Goal: Information Seeking & Learning: Learn about a topic

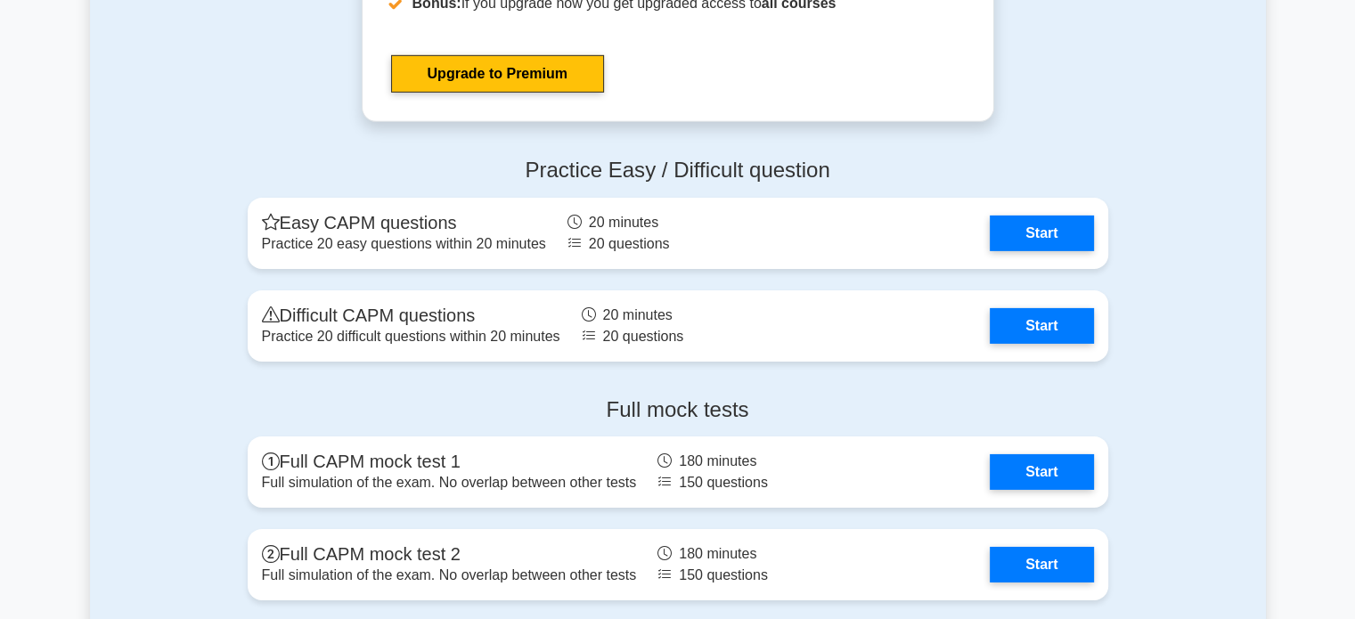
scroll to position [5880, 0]
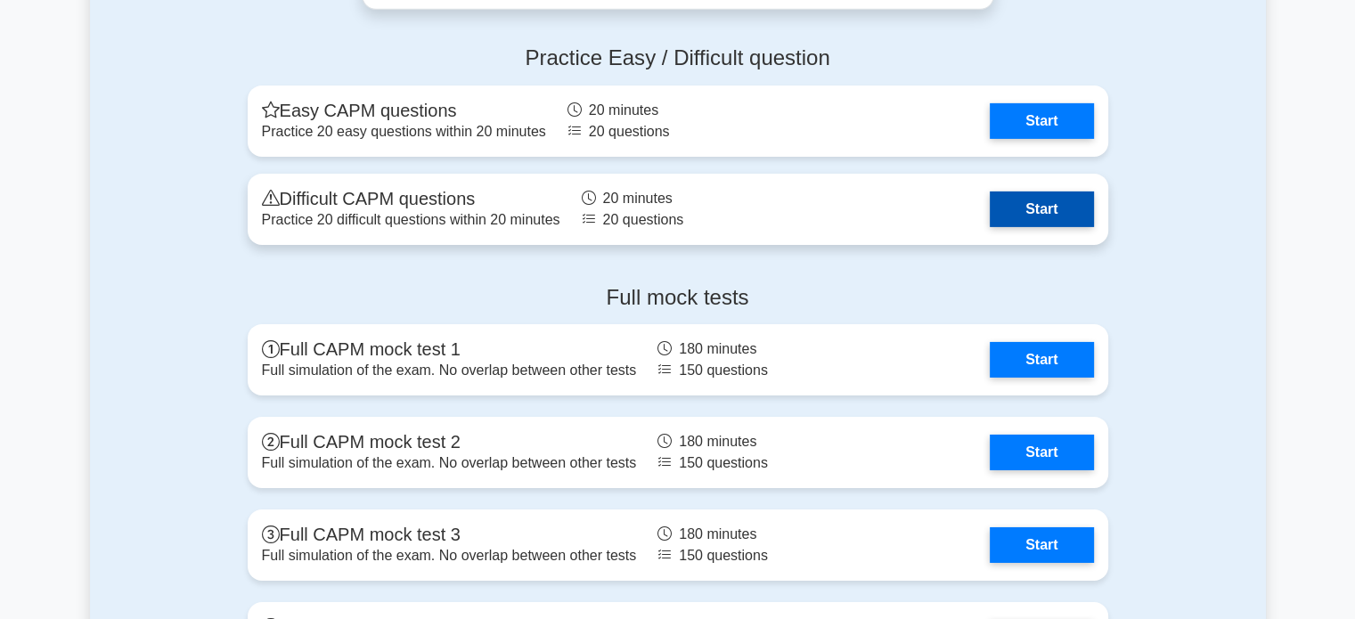
click at [1055, 209] on link "Start" at bounding box center [1041, 210] width 103 height 36
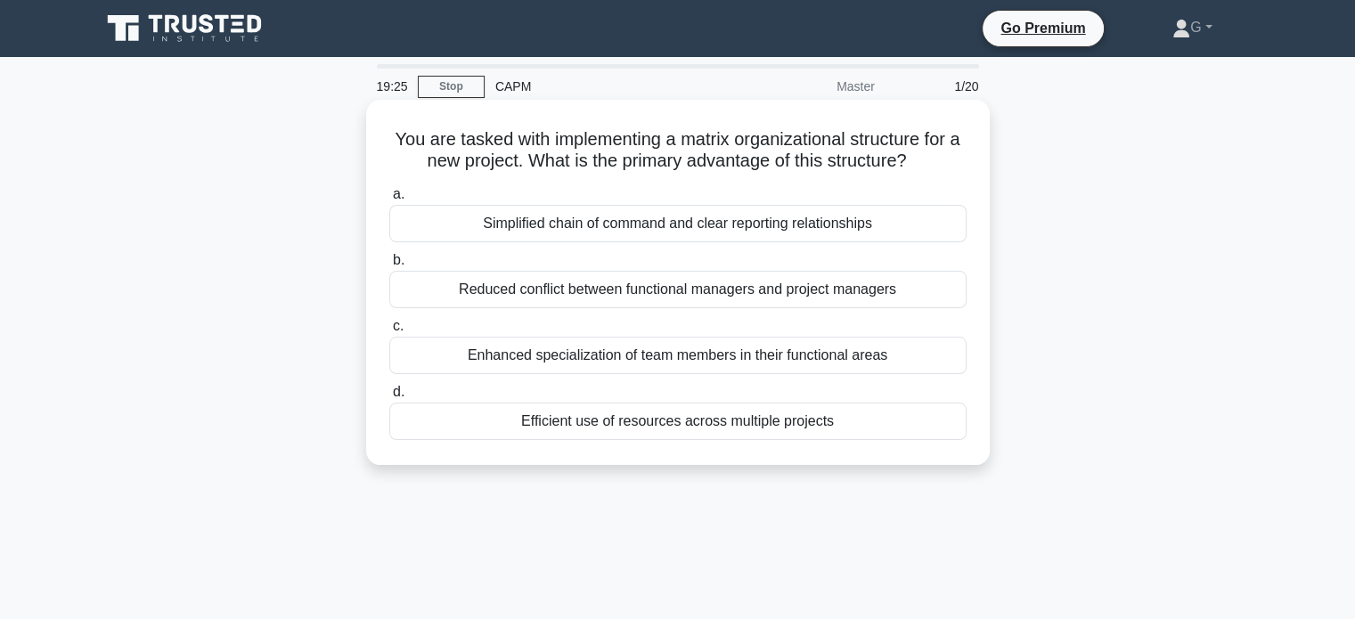
click at [563, 226] on div "Simplified chain of command and clear reporting relationships" at bounding box center [677, 223] width 577 height 37
click at [389, 200] on input "a. Simplified chain of command and clear reporting relationships" at bounding box center [389, 195] width 0 height 12
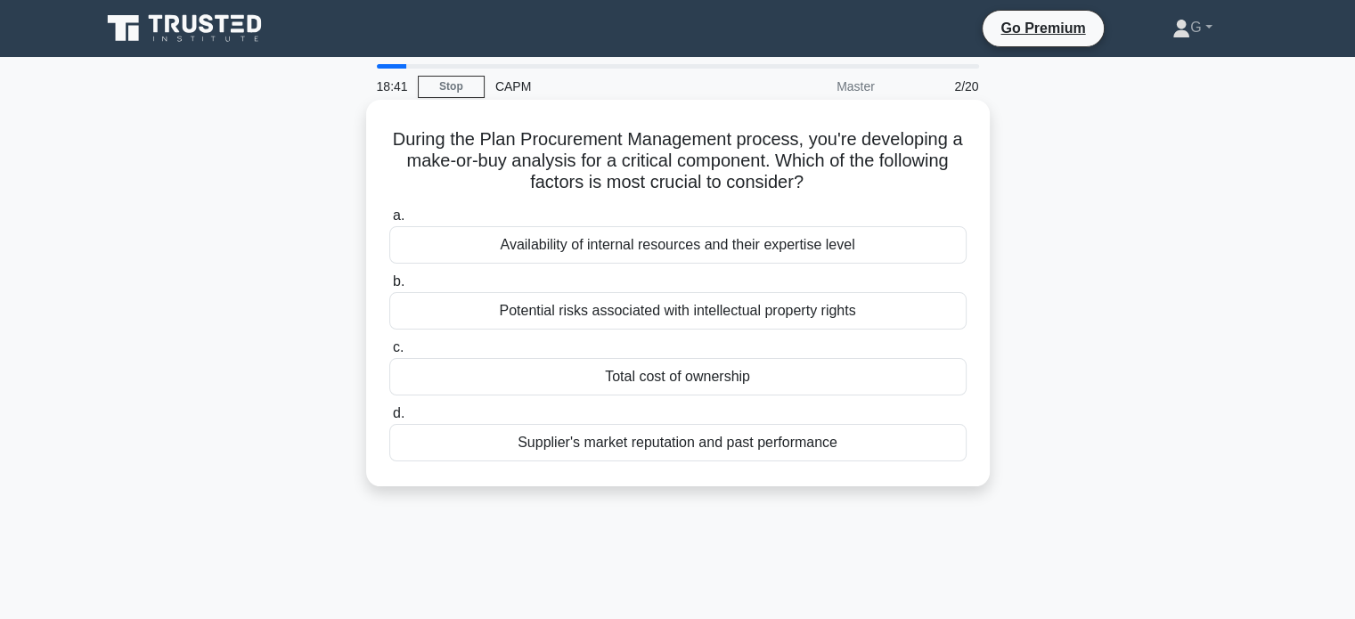
click at [583, 315] on div "Potential risks associated with intellectual property rights" at bounding box center [677, 310] width 577 height 37
click at [389, 288] on input "b. Potential risks associated with intellectual property rights" at bounding box center [389, 282] width 0 height 12
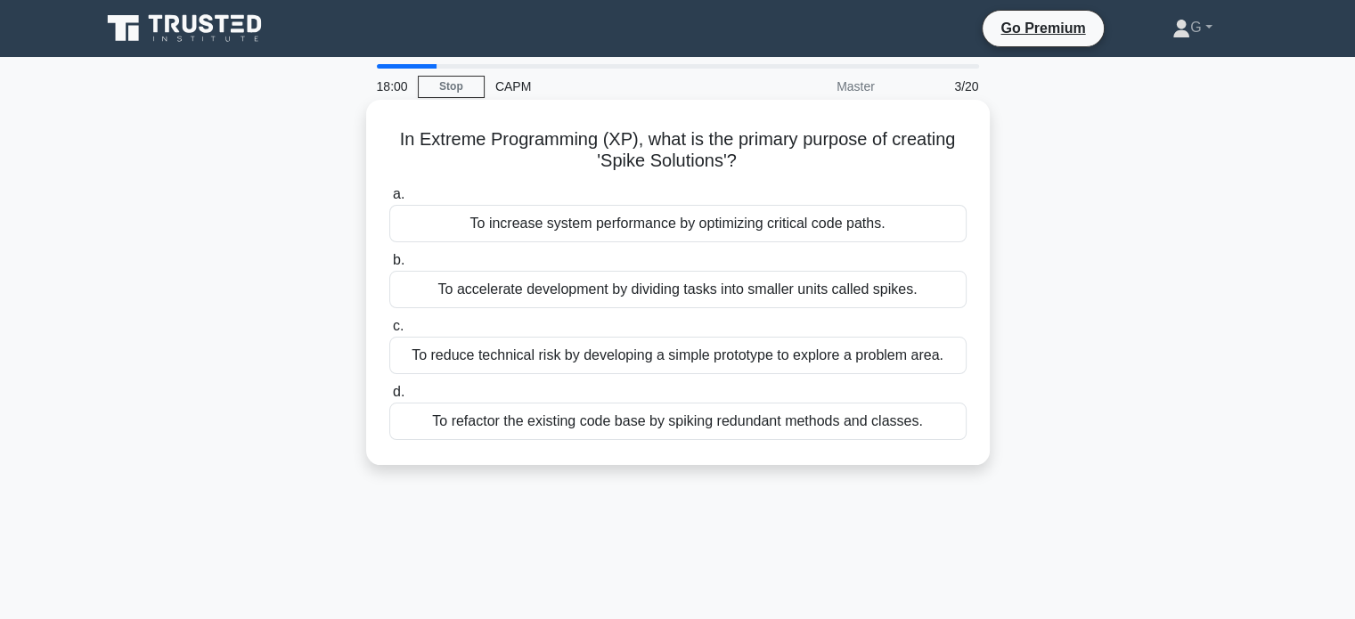
click at [567, 351] on div "To reduce technical risk by developing a simple prototype to explore a problem …" at bounding box center [677, 355] width 577 height 37
click at [389, 332] on input "c. To reduce technical risk by developing a simple prototype to explore a probl…" at bounding box center [389, 327] width 0 height 12
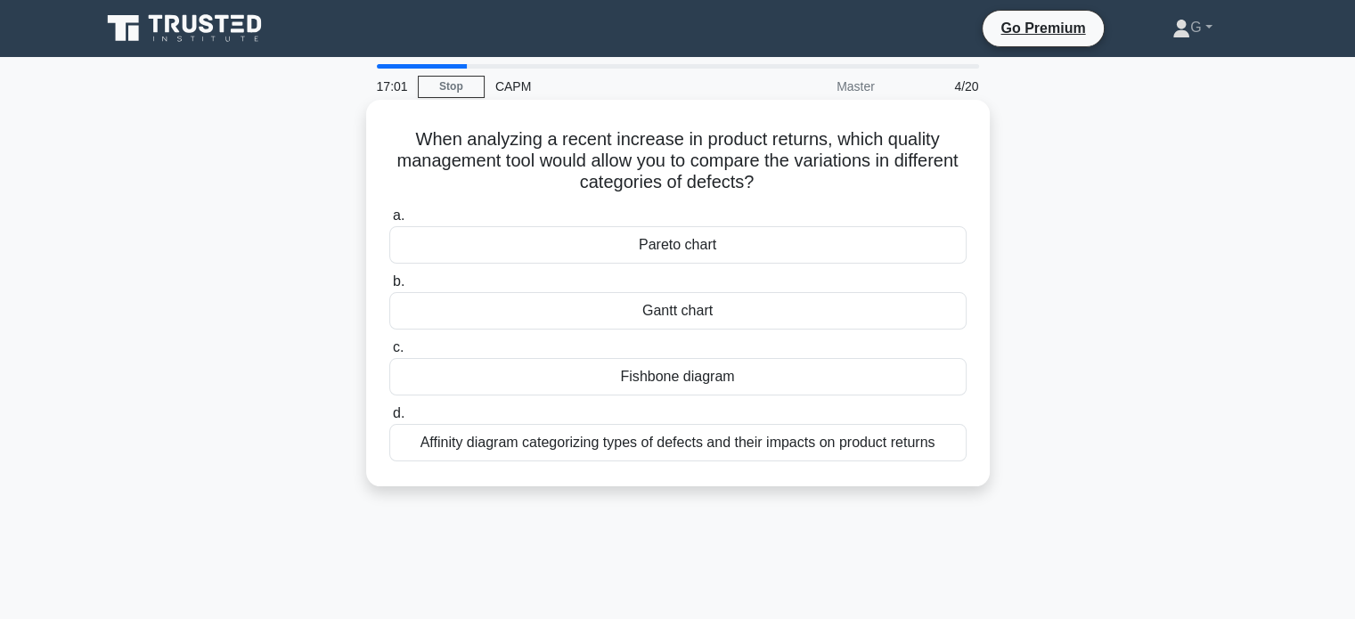
click at [556, 239] on div "Pareto chart" at bounding box center [677, 244] width 577 height 37
click at [389, 222] on input "a. Pareto chart" at bounding box center [389, 216] width 0 height 12
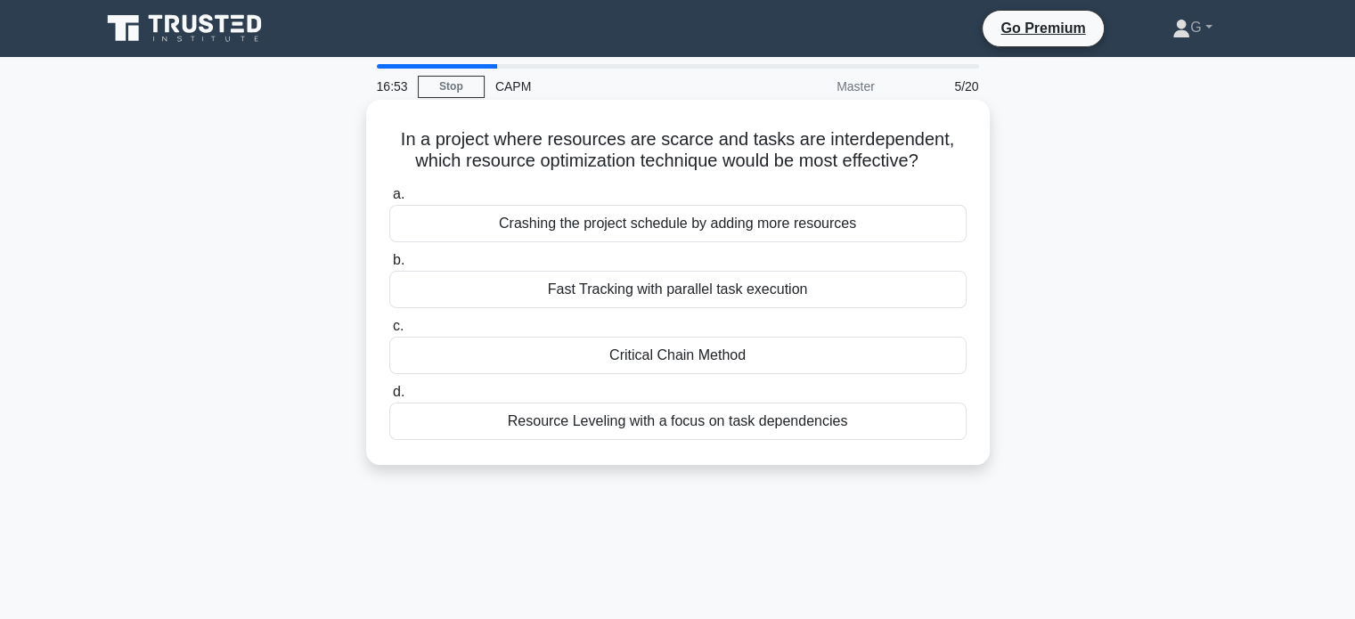
click at [566, 363] on div "Critical Chain Method" at bounding box center [677, 355] width 577 height 37
click at [389, 332] on input "c. Critical Chain Method" at bounding box center [389, 327] width 0 height 12
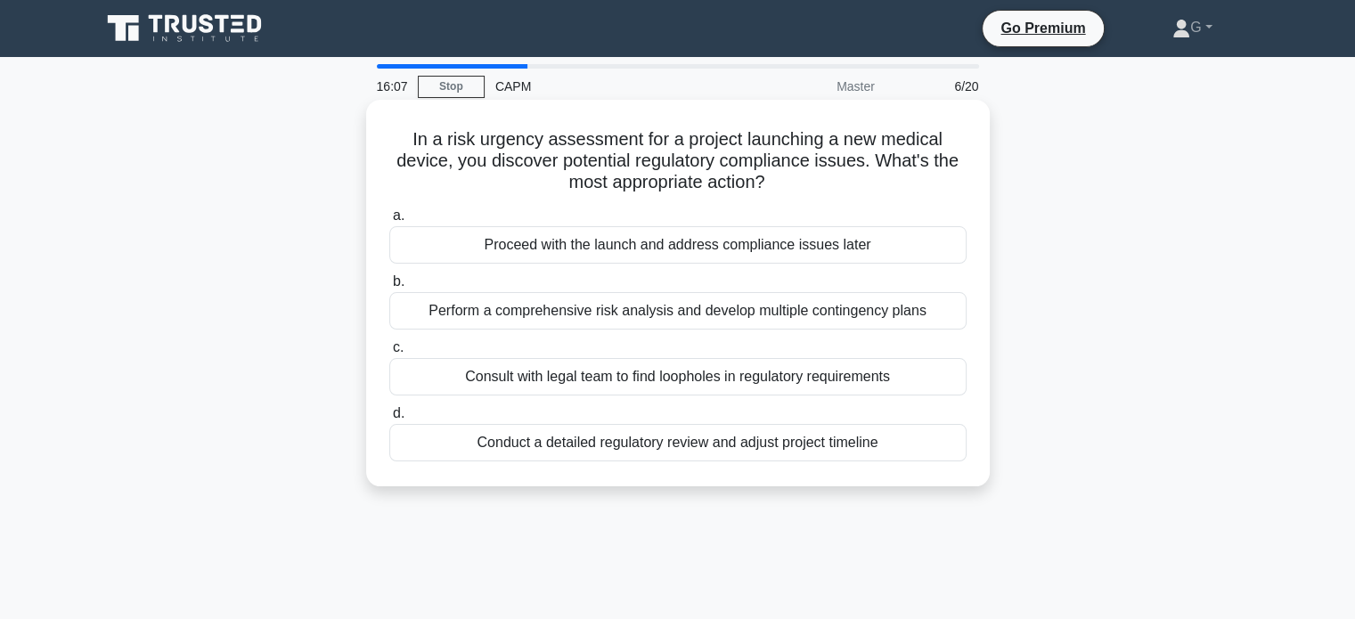
click at [531, 309] on div "Perform a comprehensive risk analysis and develop multiple contingency plans" at bounding box center [677, 310] width 577 height 37
click at [389, 288] on input "b. Perform a comprehensive risk analysis and develop multiple contingency plans" at bounding box center [389, 282] width 0 height 12
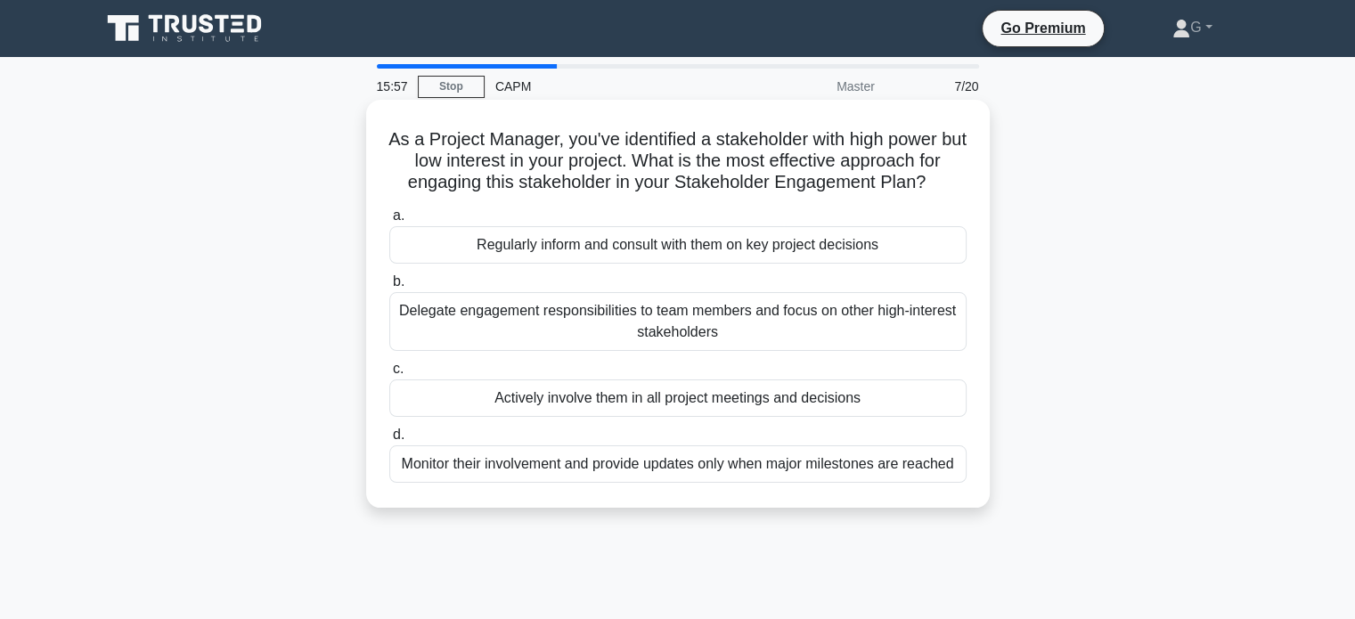
click at [552, 312] on div "Delegate engagement responsibilities to team members and focus on other high-in…" at bounding box center [677, 321] width 577 height 59
click at [389, 288] on input "b. Delegate engagement responsibilities to team members and focus on other high…" at bounding box center [389, 282] width 0 height 12
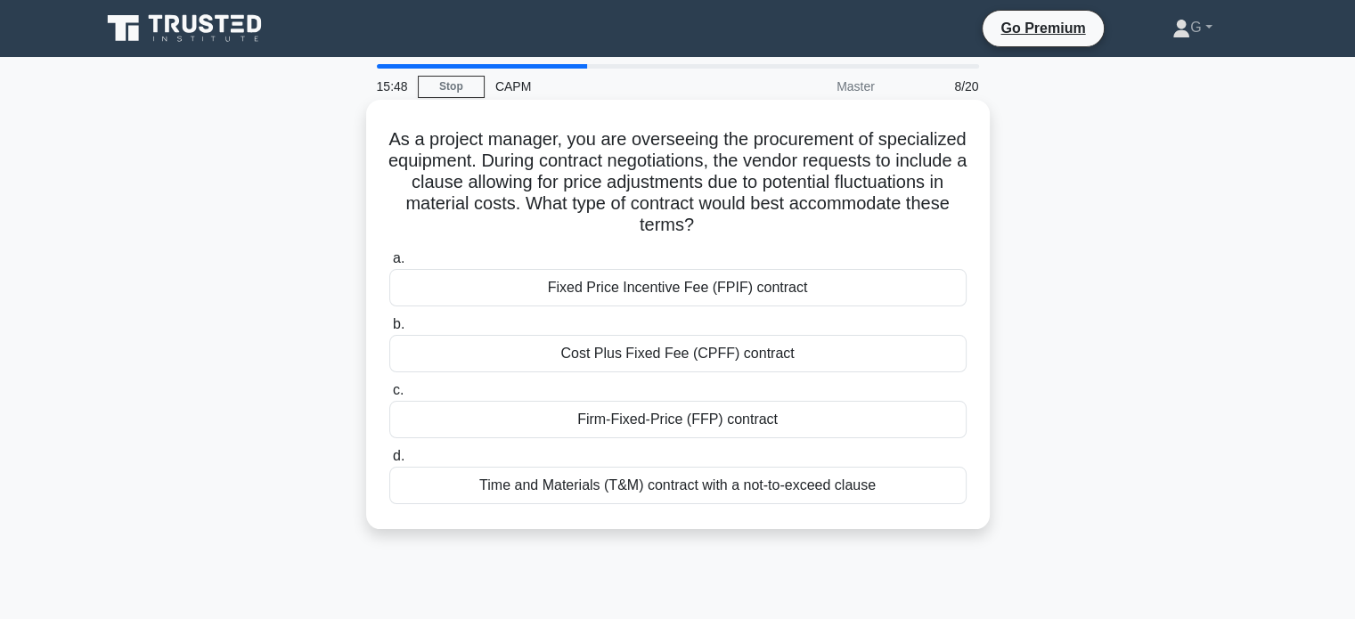
click at [584, 331] on label "b. Cost Plus Fixed Fee (CPFF) contract" at bounding box center [677, 343] width 577 height 59
click at [389, 331] on input "b. Cost Plus Fixed Fee (CPFF) contract" at bounding box center [389, 325] width 0 height 12
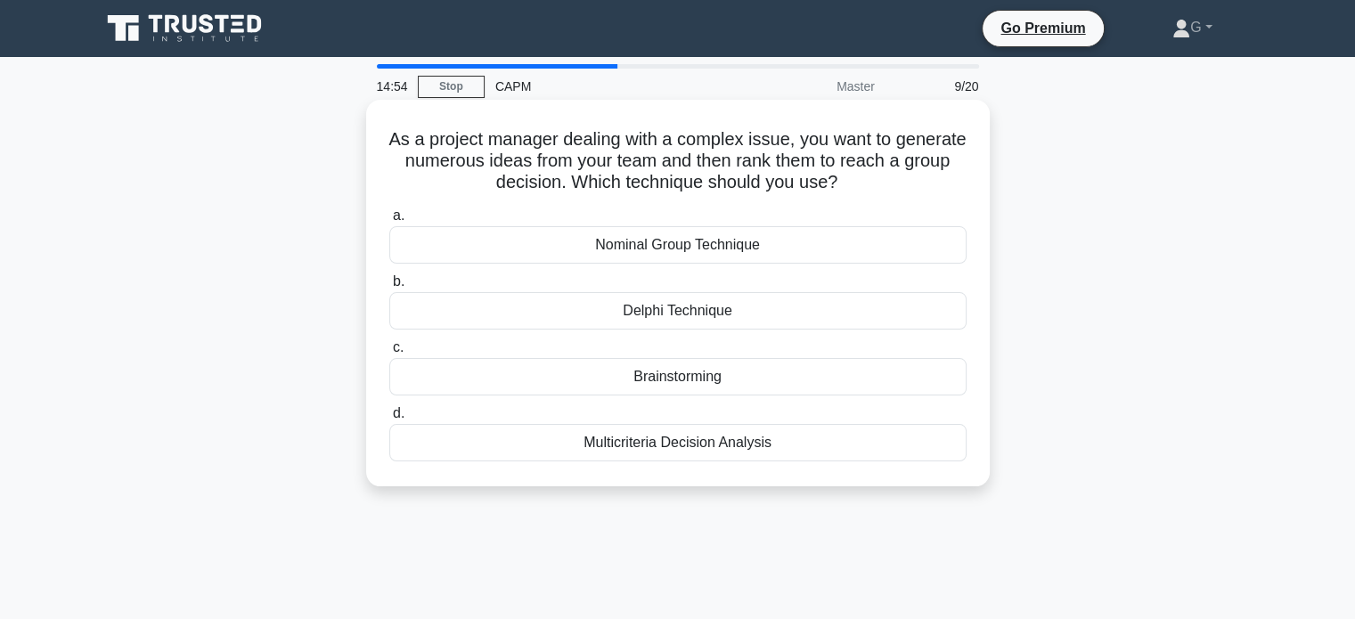
click at [591, 371] on div "Brainstorming" at bounding box center [677, 376] width 577 height 37
click at [389, 354] on input "c. Brainstorming" at bounding box center [389, 348] width 0 height 12
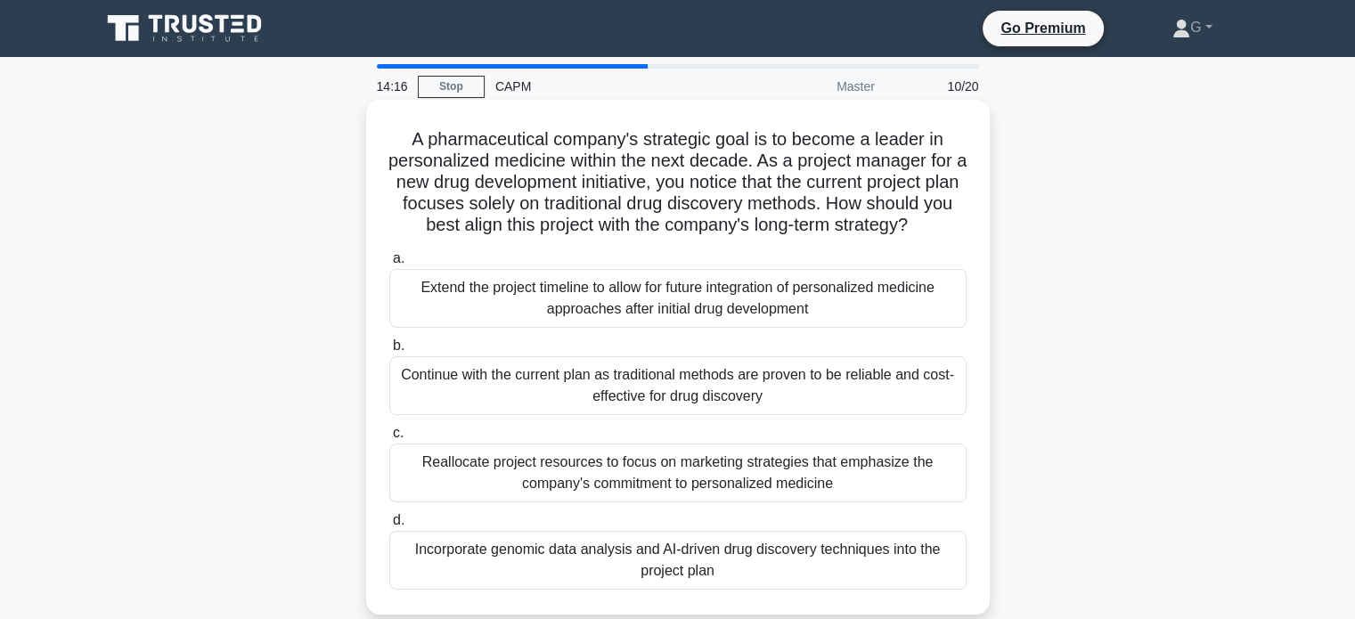
click at [578, 454] on div "Reallocate project resources to focus on marketing strategies that emphasize th…" at bounding box center [677, 473] width 577 height 59
click at [389, 439] on input "c. Reallocate project resources to focus on marketing strategies that emphasize…" at bounding box center [389, 434] width 0 height 12
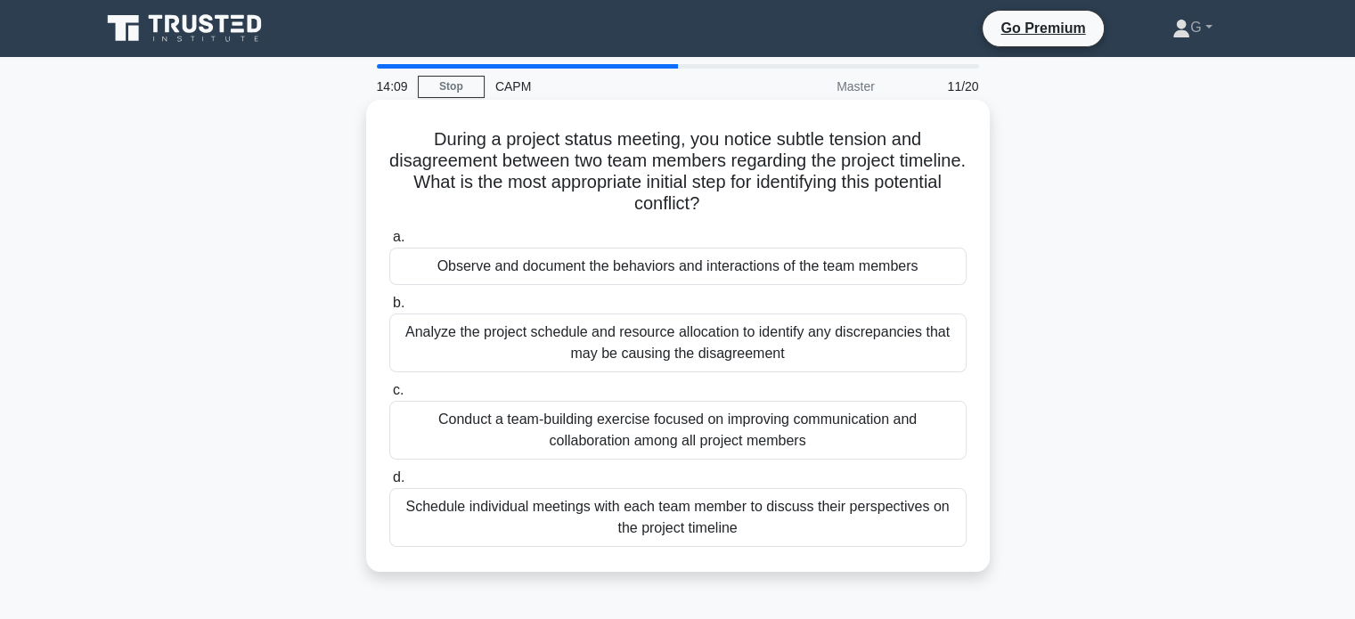
click at [500, 410] on div "Conduct a team-building exercise focused on improving communication and collabo…" at bounding box center [677, 430] width 577 height 59
click at [389, 396] on input "c. Conduct a team-building exercise focused on improving communication and coll…" at bounding box center [389, 391] width 0 height 12
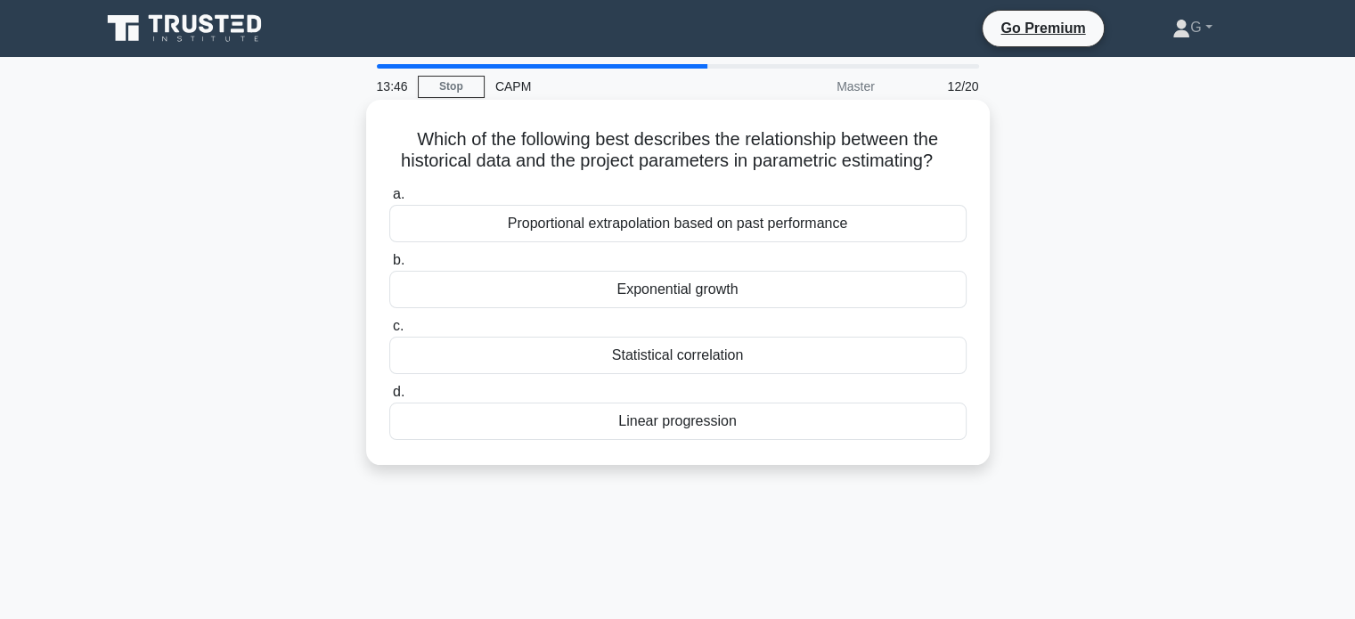
click at [551, 232] on div "Proportional extrapolation based on past performance" at bounding box center [677, 223] width 577 height 37
click at [389, 200] on input "a. Proportional extrapolation based on past performance" at bounding box center [389, 195] width 0 height 12
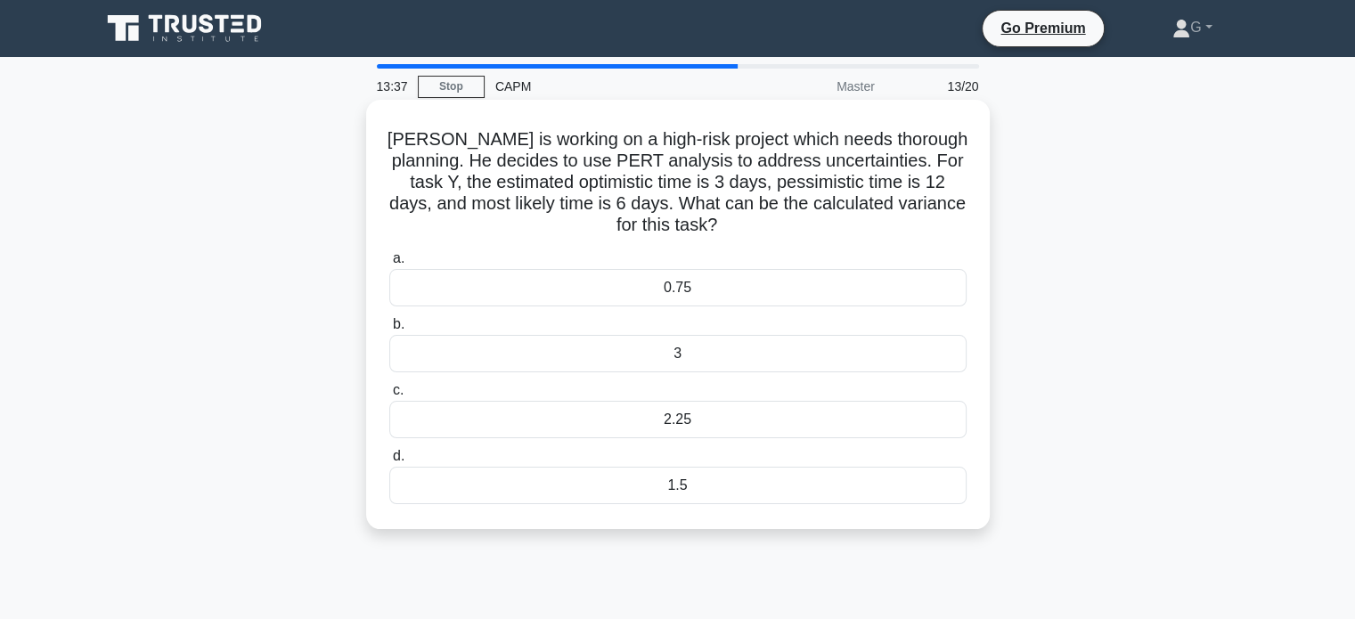
click at [530, 281] on div "0.75" at bounding box center [677, 287] width 577 height 37
click at [389, 265] on input "a. 0.75" at bounding box center [389, 259] width 0 height 12
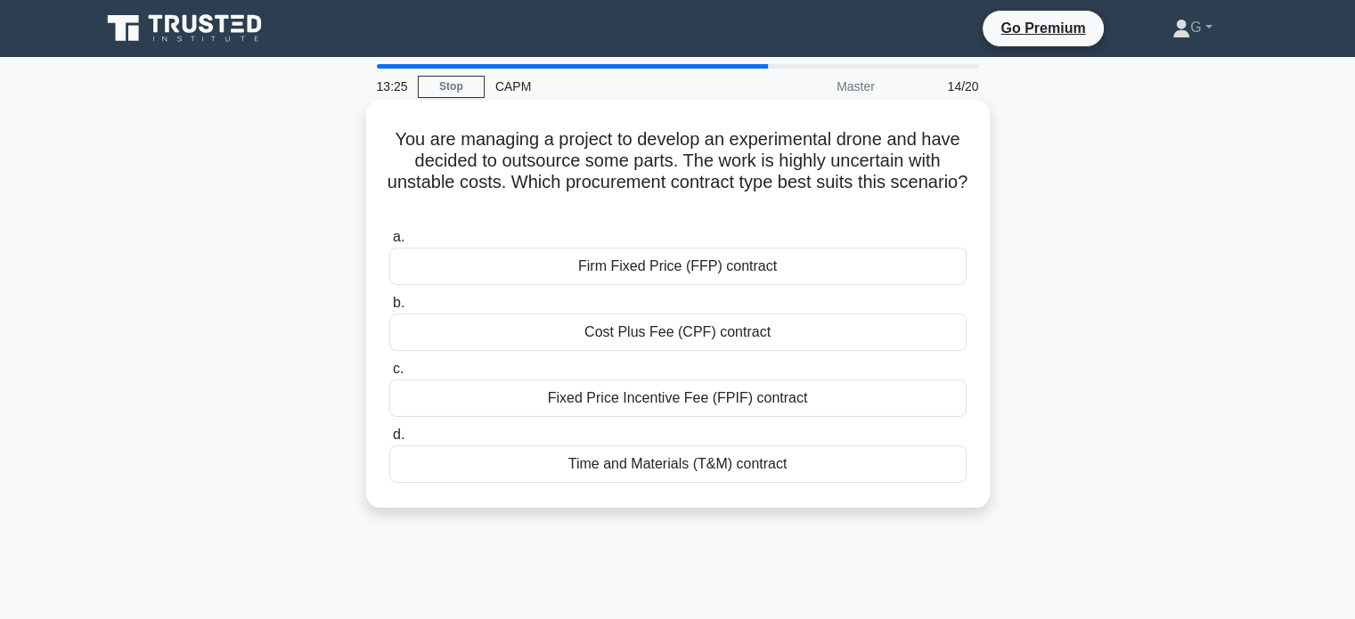
click at [518, 334] on div "Cost Plus Fee (CPF) contract" at bounding box center [677, 332] width 577 height 37
click at [389, 309] on input "b. Cost Plus Fee (CPF) contract" at bounding box center [389, 304] width 0 height 12
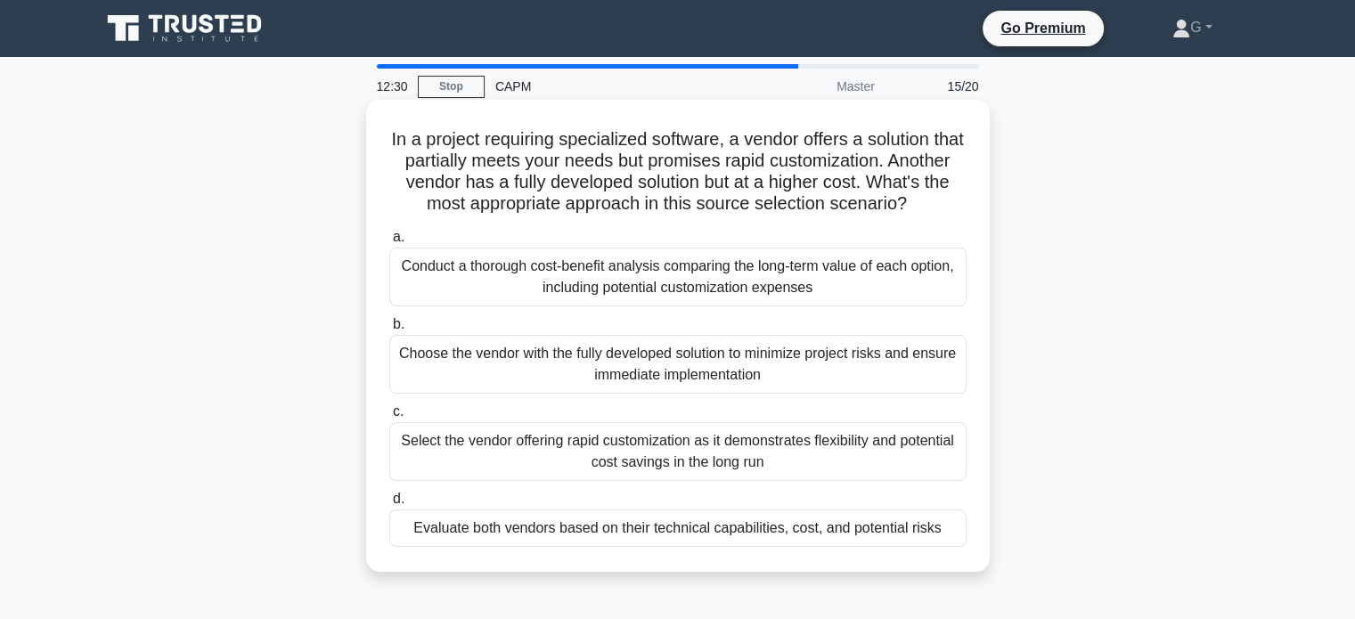
click at [485, 547] on div "Evaluate both vendors based on their technical capabilities, cost, and potentia…" at bounding box center [677, 528] width 577 height 37
click at [389, 505] on input "d. Evaluate both vendors based on their technical capabilities, cost, and poten…" at bounding box center [389, 500] width 0 height 12
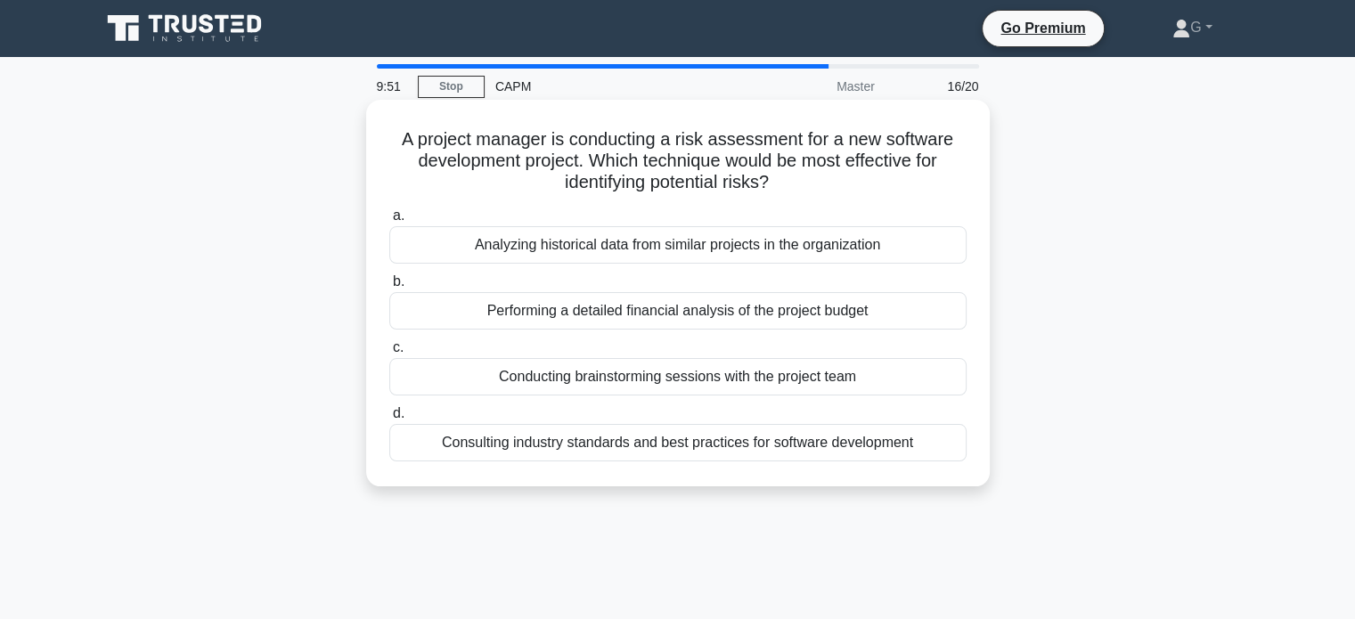
click at [510, 381] on div "Conducting brainstorming sessions with the project team" at bounding box center [677, 376] width 577 height 37
click at [389, 354] on input "c. Conducting brainstorming sessions with the project team" at bounding box center [389, 348] width 0 height 12
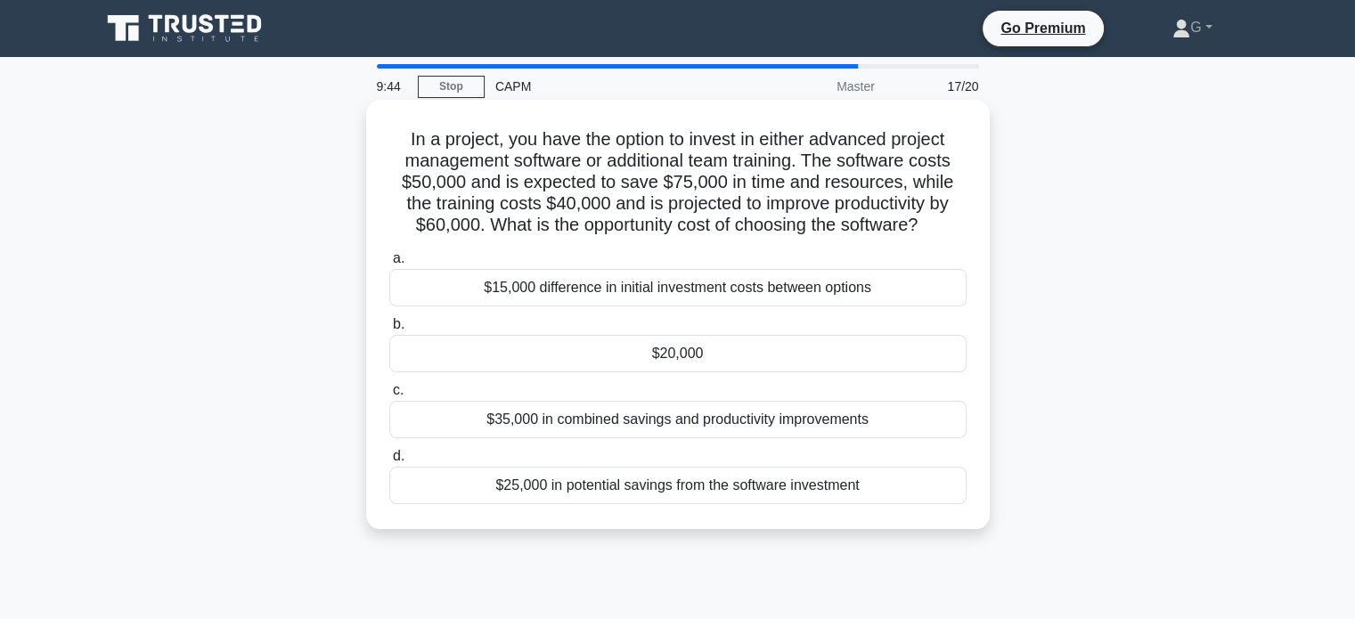
click at [568, 415] on div "$35,000 in combined savings and productivity improvements" at bounding box center [677, 419] width 577 height 37
click at [389, 396] on input "c. $35,000 in combined savings and productivity improvements" at bounding box center [389, 391] width 0 height 12
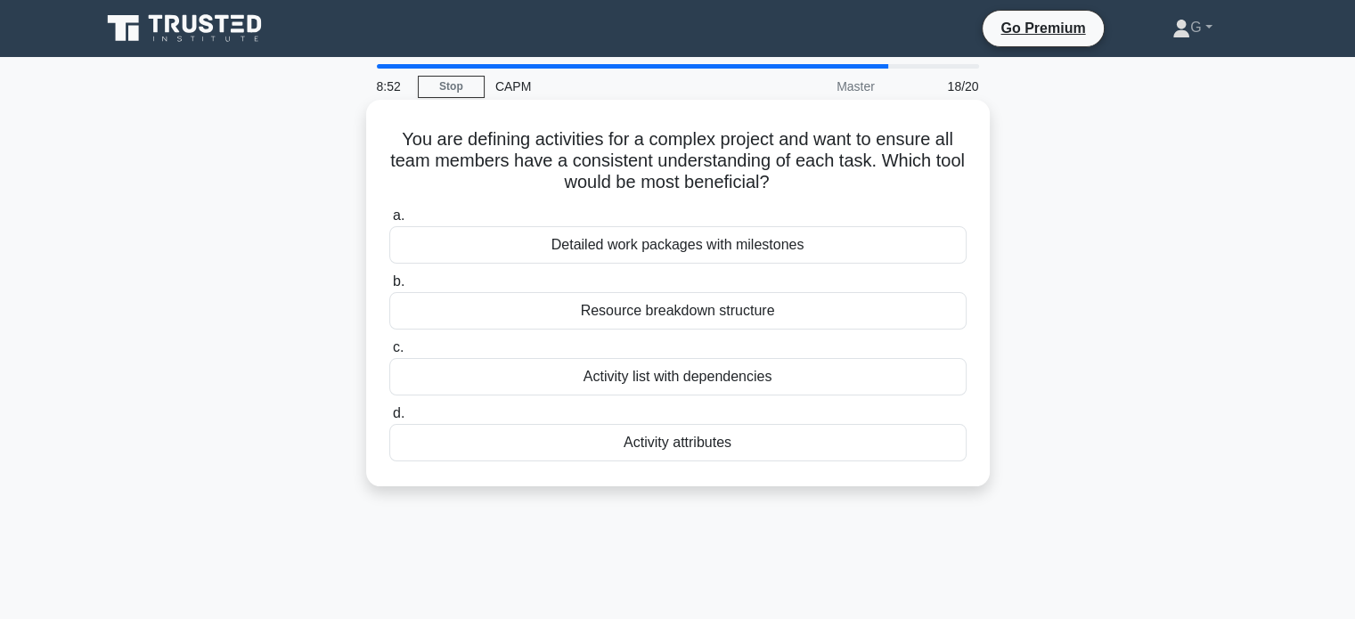
click at [536, 375] on div "Activity list with dependencies" at bounding box center [677, 376] width 577 height 37
click at [389, 354] on input "c. Activity list with dependencies" at bounding box center [389, 348] width 0 height 12
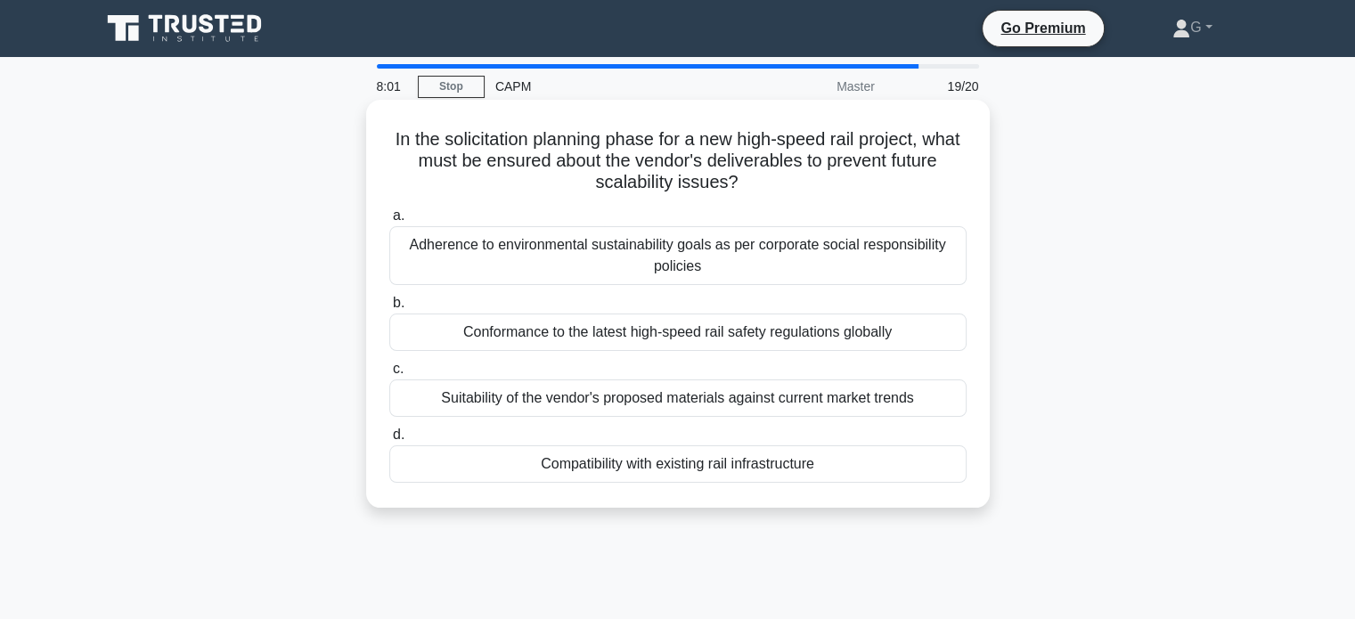
click at [567, 396] on div "Suitability of the vendor's proposed materials against current market trends" at bounding box center [677, 398] width 577 height 37
click at [389, 375] on input "c. Suitability of the vendor's proposed materials against current market trends" at bounding box center [389, 369] width 0 height 12
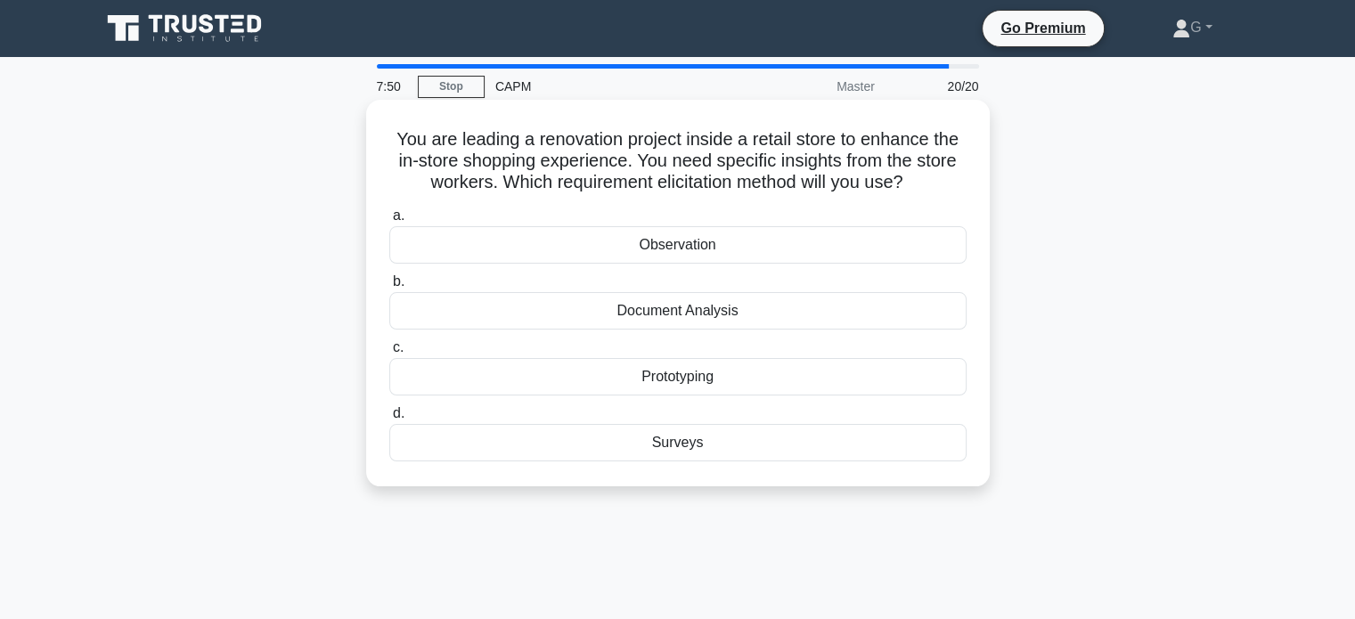
click at [589, 249] on div "Observation" at bounding box center [677, 244] width 577 height 37
click at [389, 222] on input "a. Observation" at bounding box center [389, 216] width 0 height 12
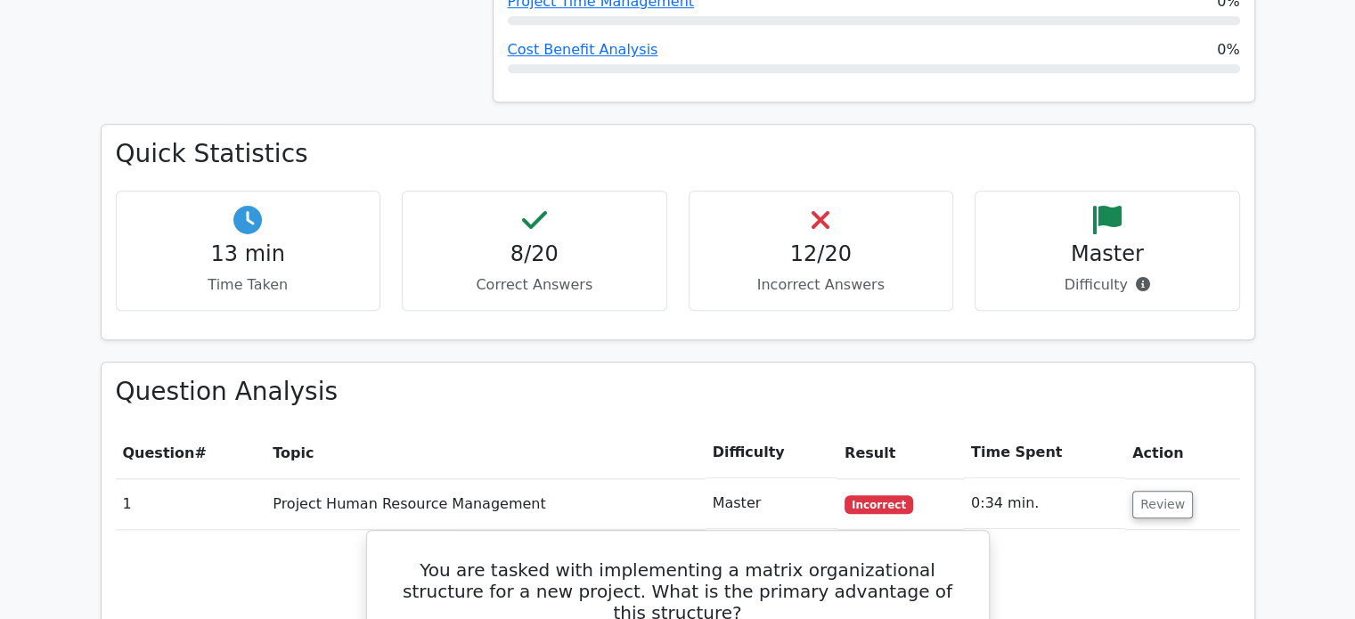
scroll to position [1514, 0]
